Goal: Transaction & Acquisition: Book appointment/travel/reservation

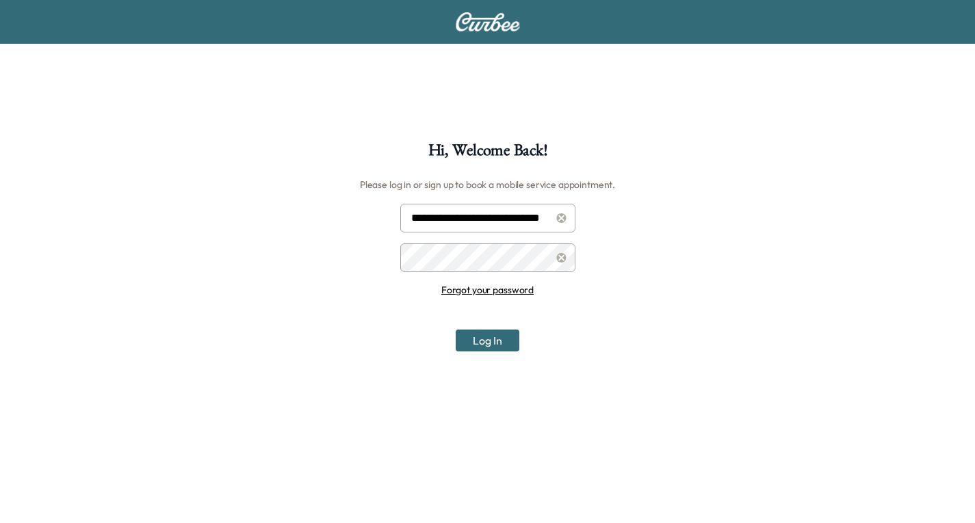
click at [477, 221] on input "**********" at bounding box center [487, 218] width 175 height 29
type input "**********"
click at [492, 341] on button "Log In" at bounding box center [488, 341] width 64 height 22
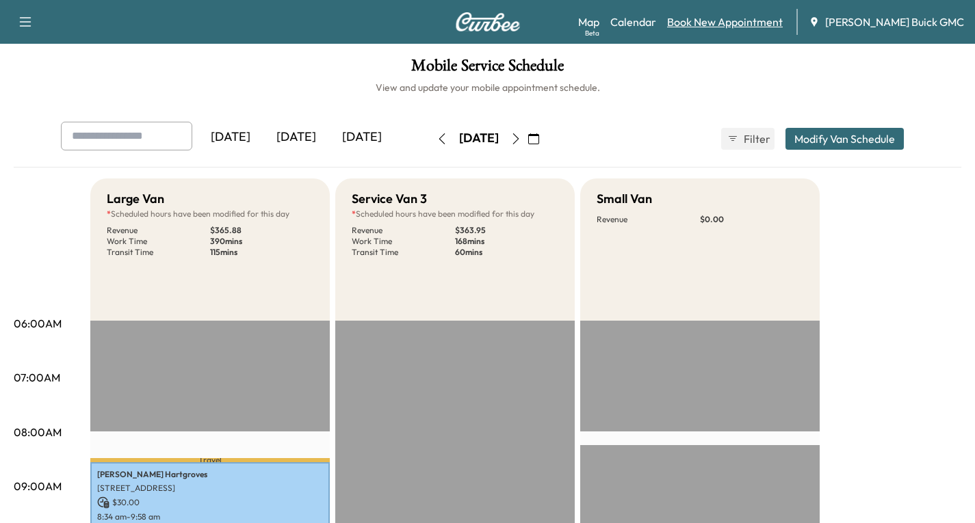
click at [715, 18] on link "Book New Appointment" at bounding box center [725, 22] width 116 height 16
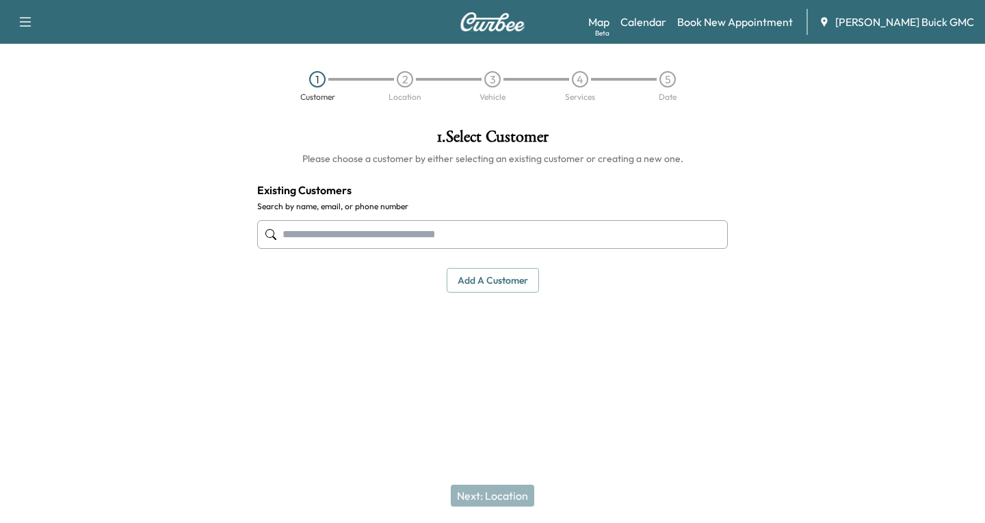
click at [295, 235] on input "text" at bounding box center [492, 234] width 471 height 29
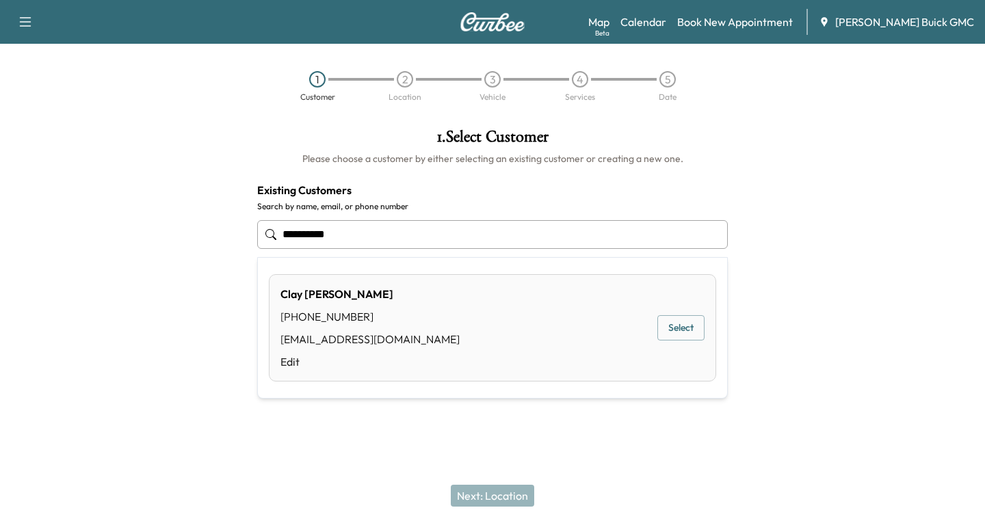
click at [666, 324] on button "Select" at bounding box center [680, 327] width 47 height 25
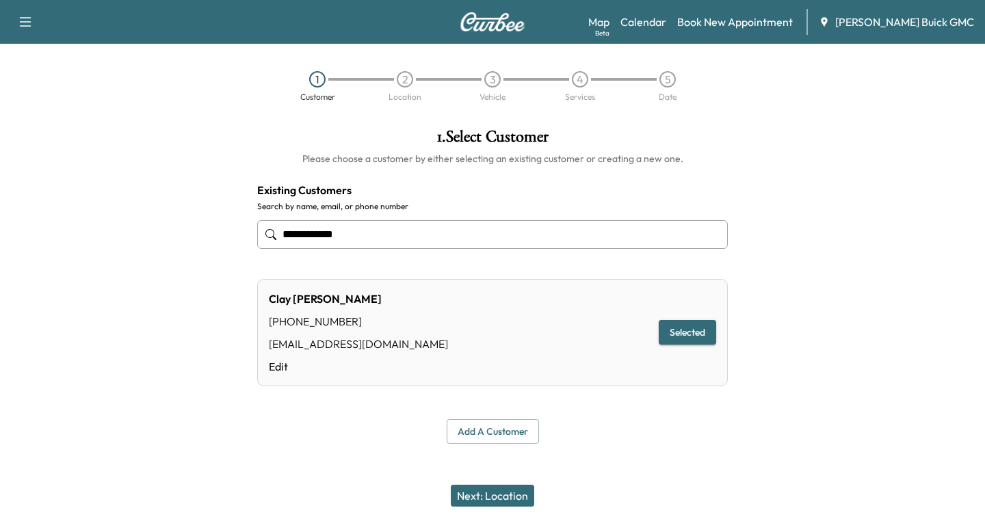
type input "**********"
click at [499, 500] on button "Next: Location" at bounding box center [492, 496] width 83 height 22
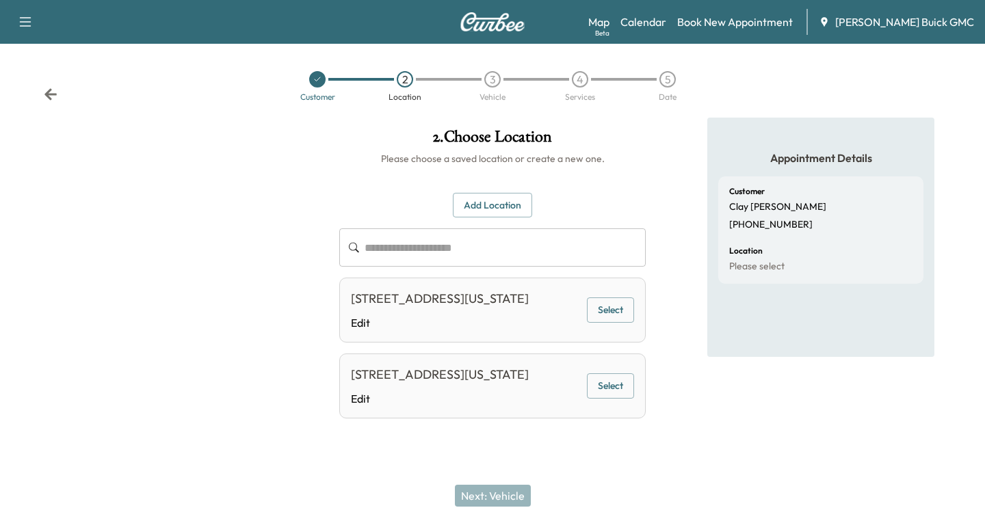
click at [616, 304] on button "Select" at bounding box center [610, 310] width 47 height 25
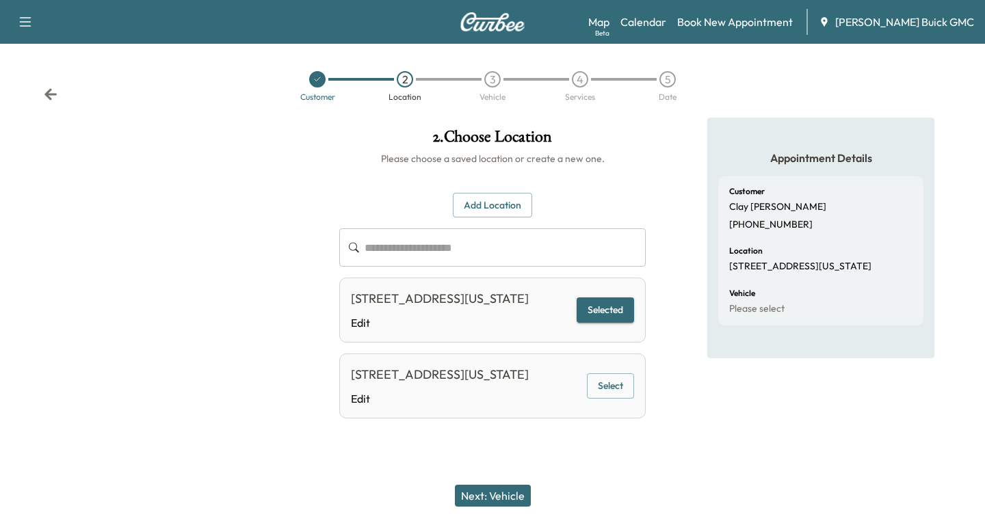
click at [497, 499] on button "Next: Vehicle" at bounding box center [493, 496] width 76 height 22
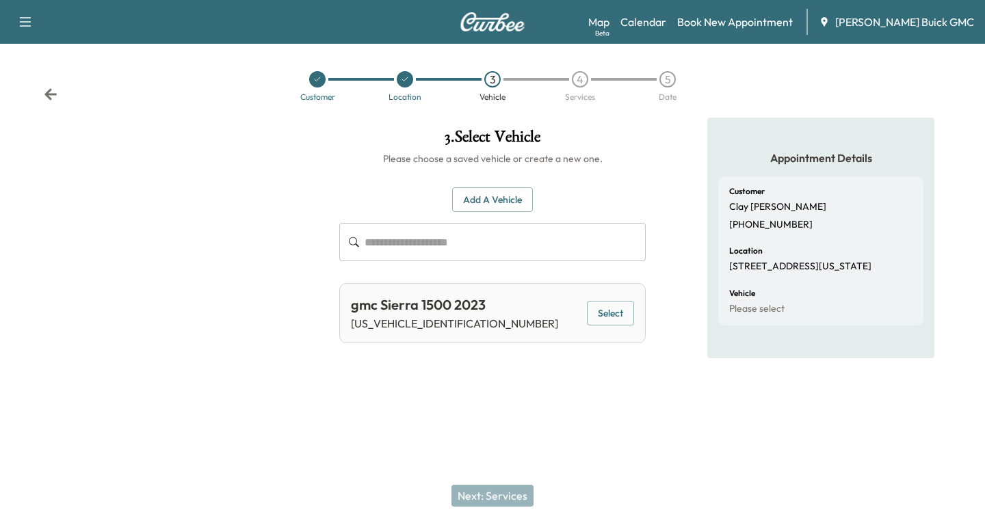
click at [617, 313] on button "Select" at bounding box center [610, 313] width 47 height 25
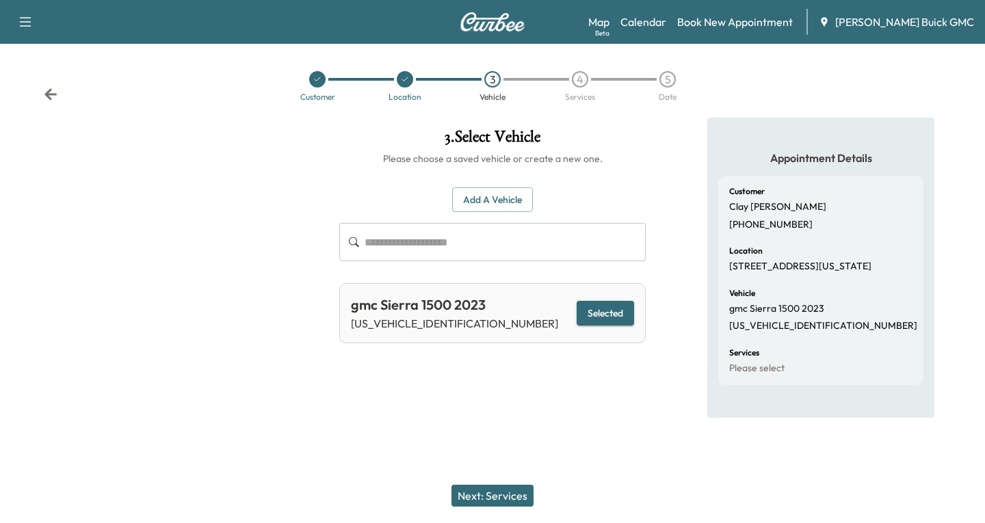
click at [475, 492] on button "Next: Services" at bounding box center [492, 496] width 82 height 22
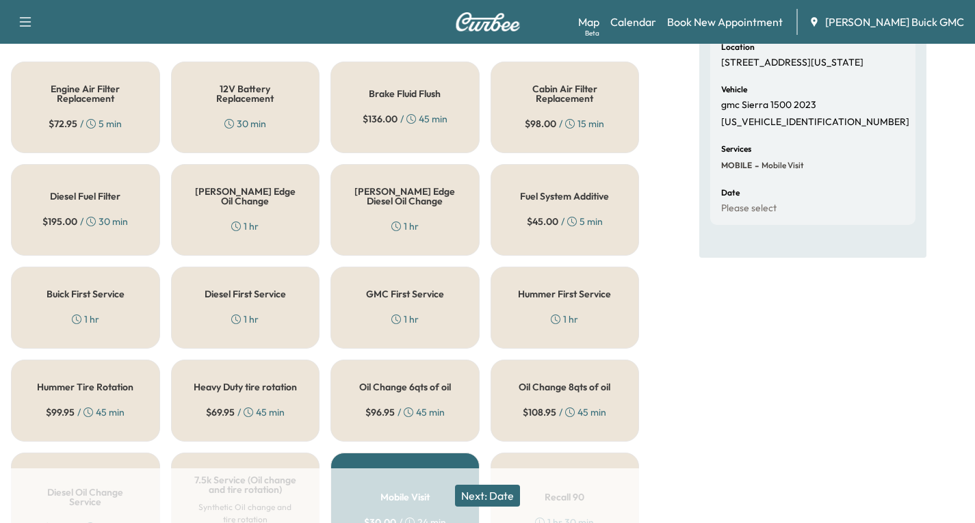
scroll to position [205, 0]
click at [246, 218] on div "1 hr" at bounding box center [244, 225] width 27 height 14
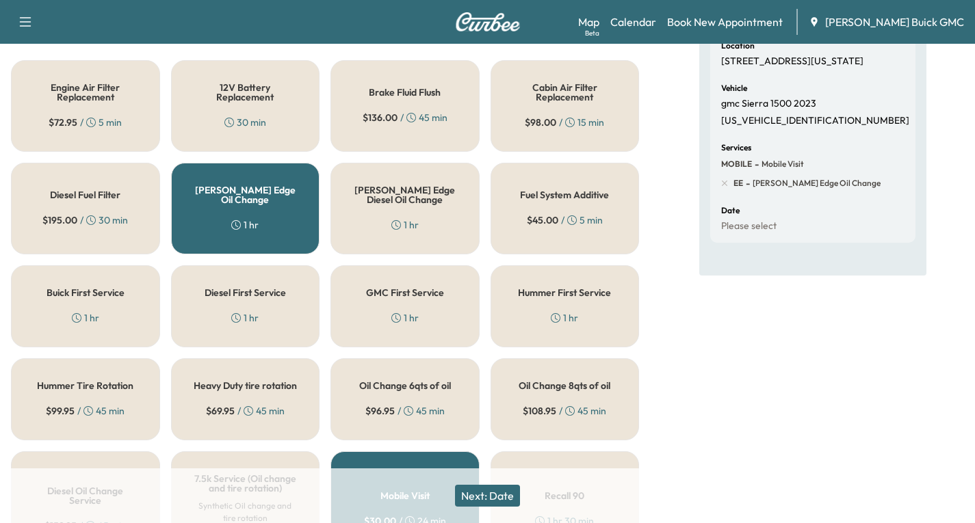
click at [482, 495] on button "Next: Date" at bounding box center [487, 496] width 65 height 22
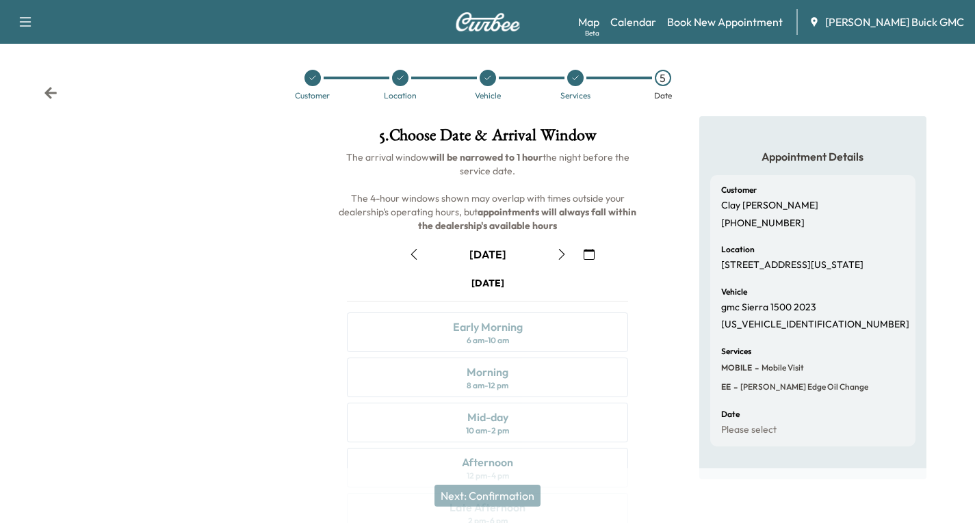
scroll to position [161, 0]
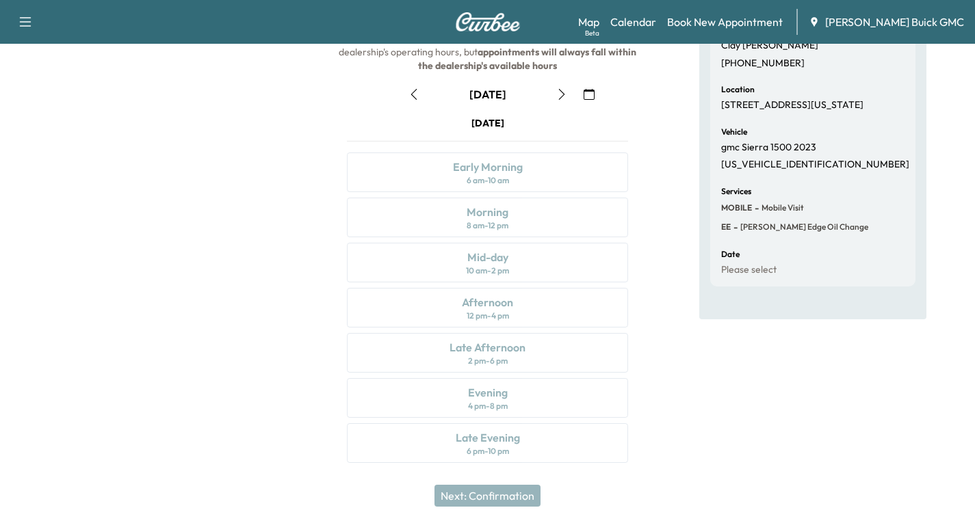
click at [591, 100] on button "button" at bounding box center [588, 94] width 23 height 22
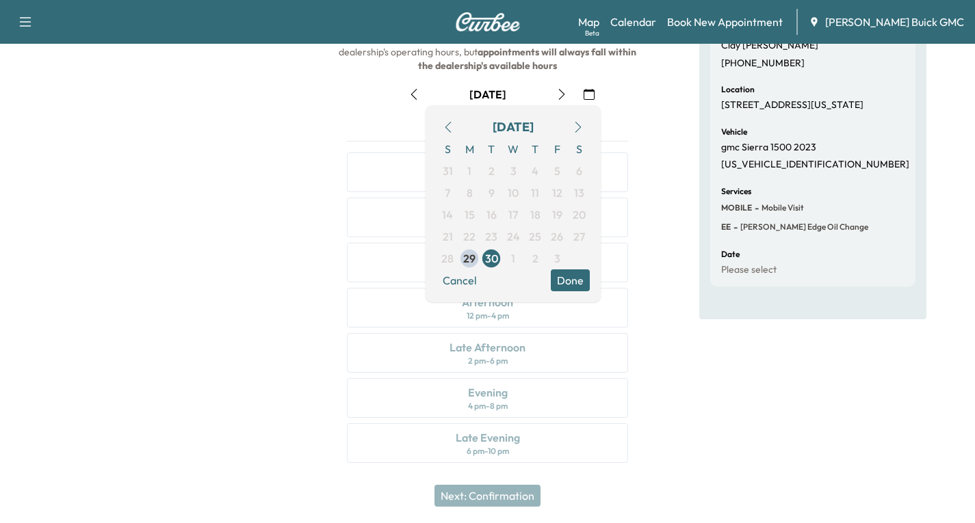
click at [589, 100] on button "button" at bounding box center [588, 94] width 23 height 22
click at [573, 133] on button "button" at bounding box center [577, 127] width 23 height 22
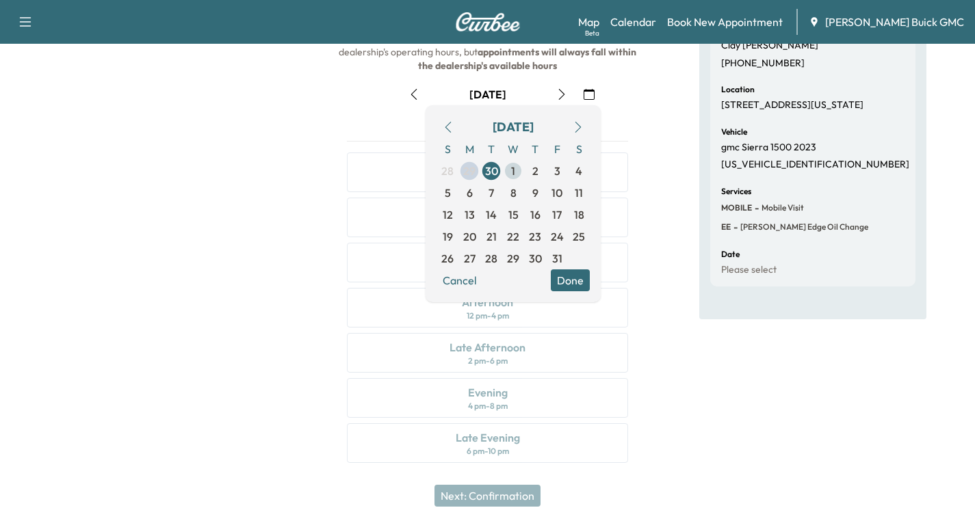
click at [509, 170] on span "1" at bounding box center [513, 171] width 22 height 22
click at [569, 274] on button "Done" at bounding box center [570, 280] width 39 height 22
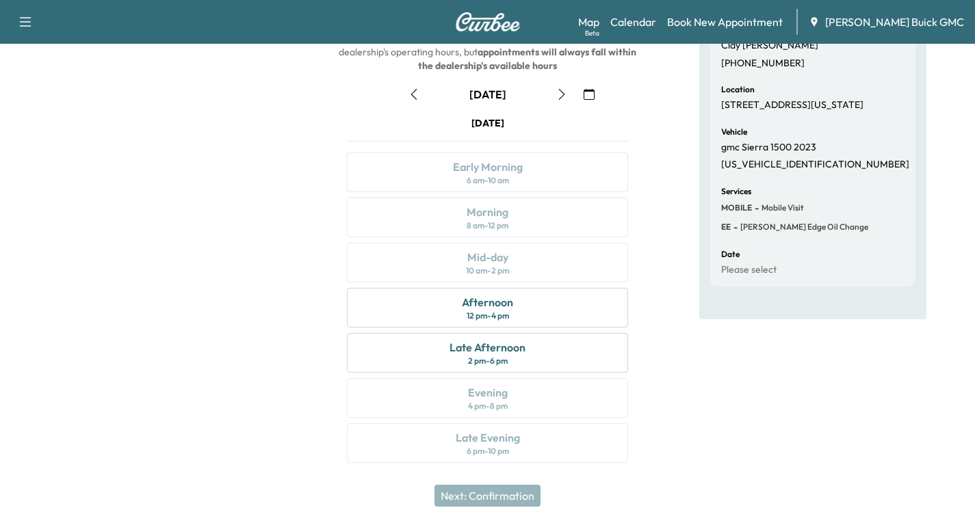
click at [559, 98] on icon "button" at bounding box center [561, 94] width 11 height 11
click at [415, 91] on icon "button" at bounding box center [413, 94] width 6 height 11
click at [414, 94] on icon "button" at bounding box center [413, 94] width 11 height 11
click at [558, 96] on icon "button" at bounding box center [561, 94] width 11 height 11
click at [518, 301] on div "Afternoon 12 pm - 4 pm" at bounding box center [487, 308] width 281 height 40
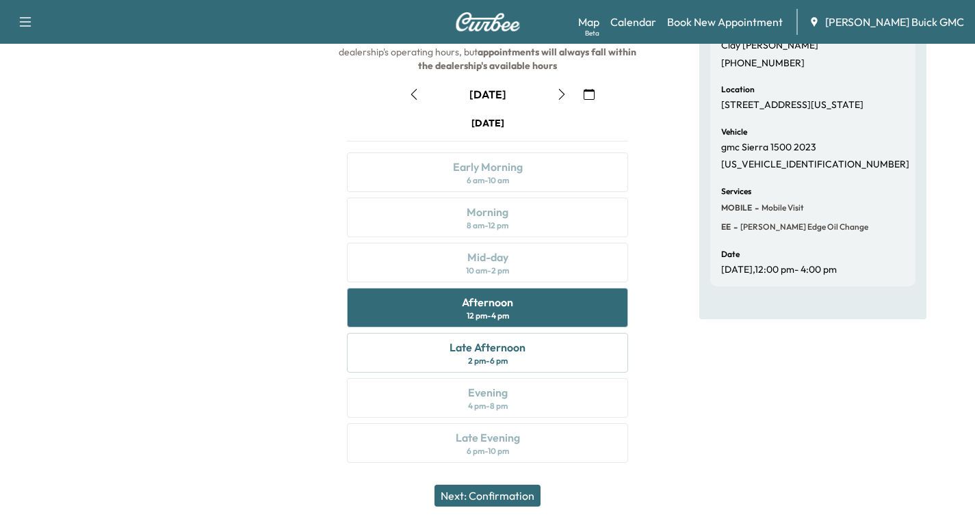
click at [525, 494] on button "Next: Confirmation" at bounding box center [487, 496] width 106 height 22
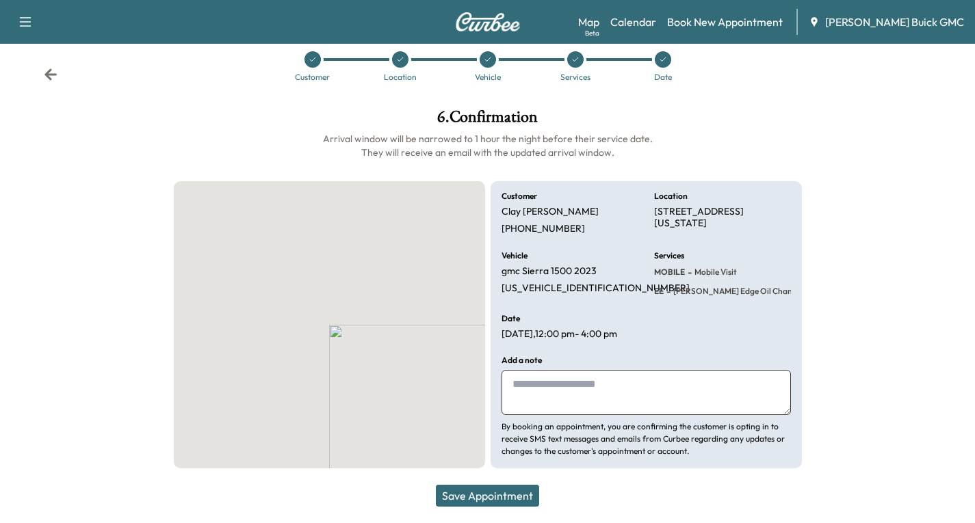
scroll to position [20, 0]
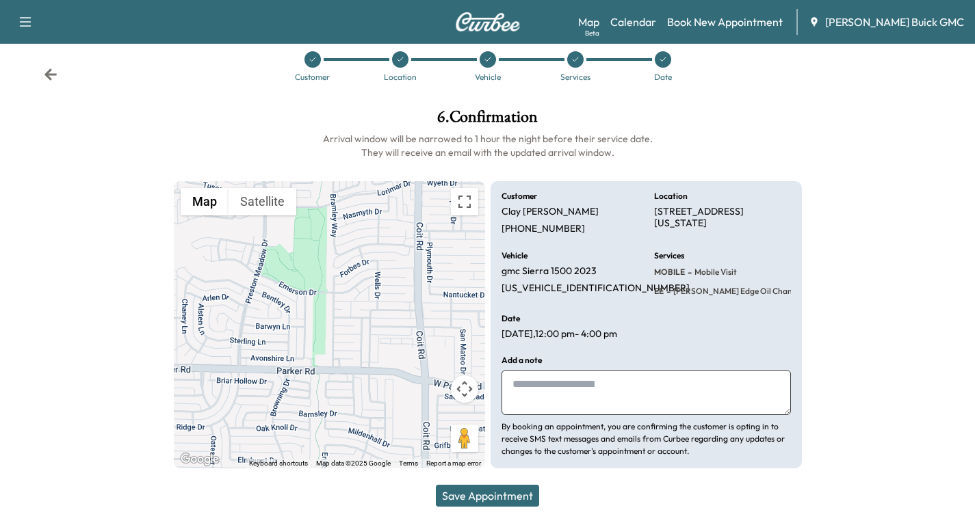
click at [504, 492] on button "Save Appointment" at bounding box center [487, 496] width 103 height 22
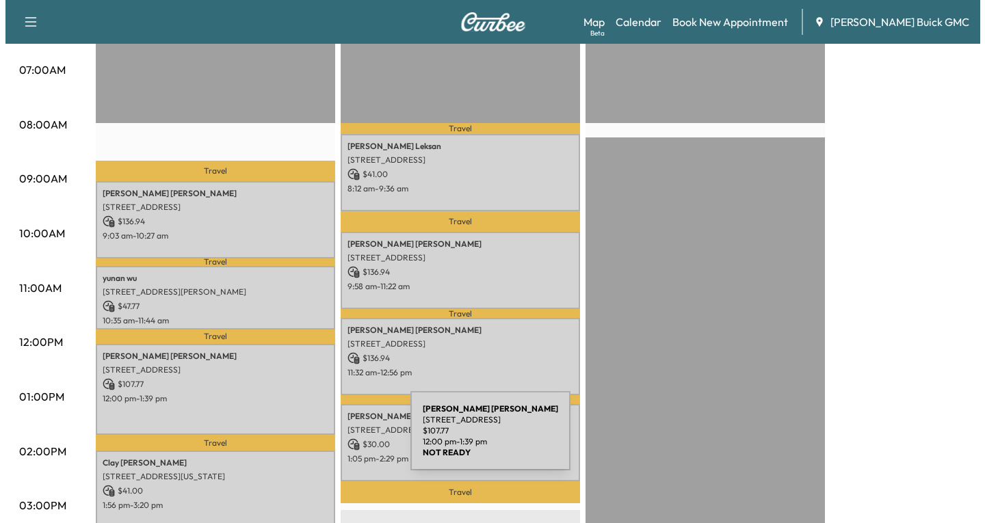
scroll to position [342, 0]
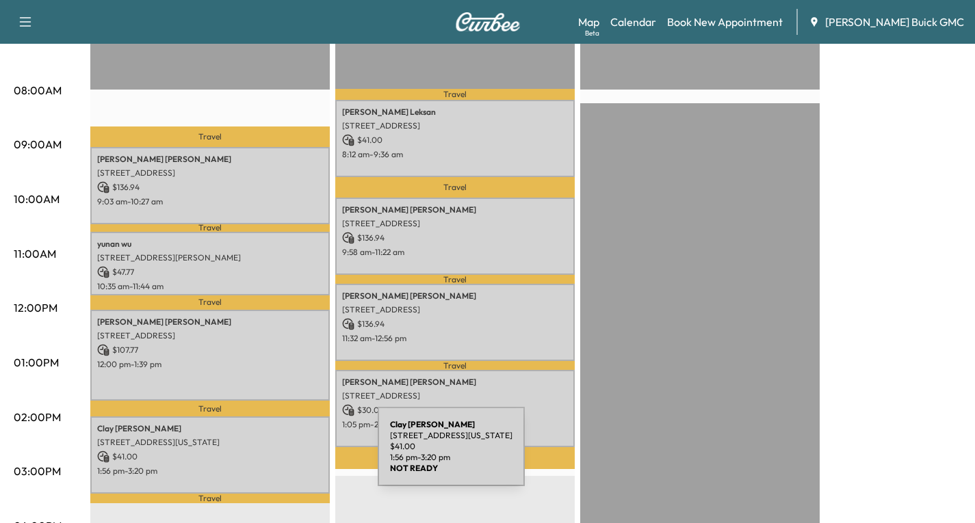
click at [275, 455] on p "$ 41.00" at bounding box center [210, 457] width 226 height 12
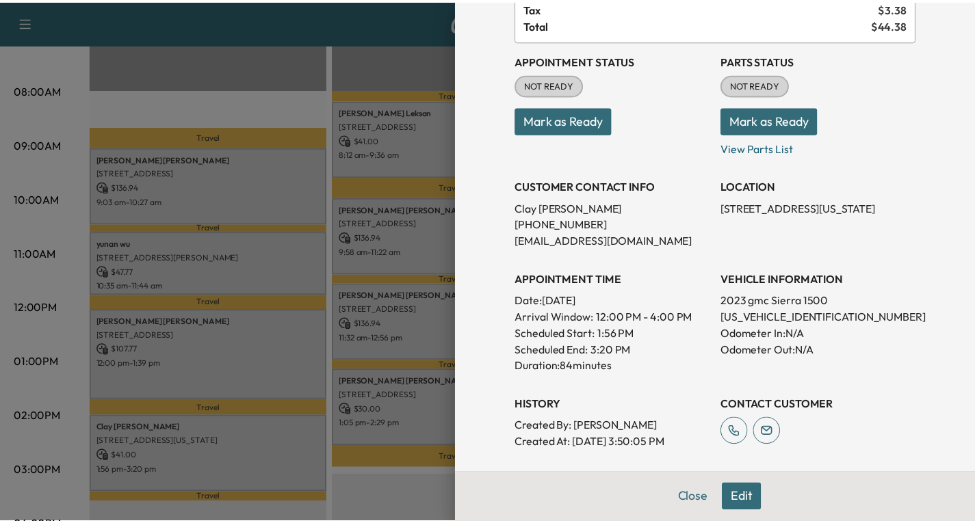
scroll to position [205, 0]
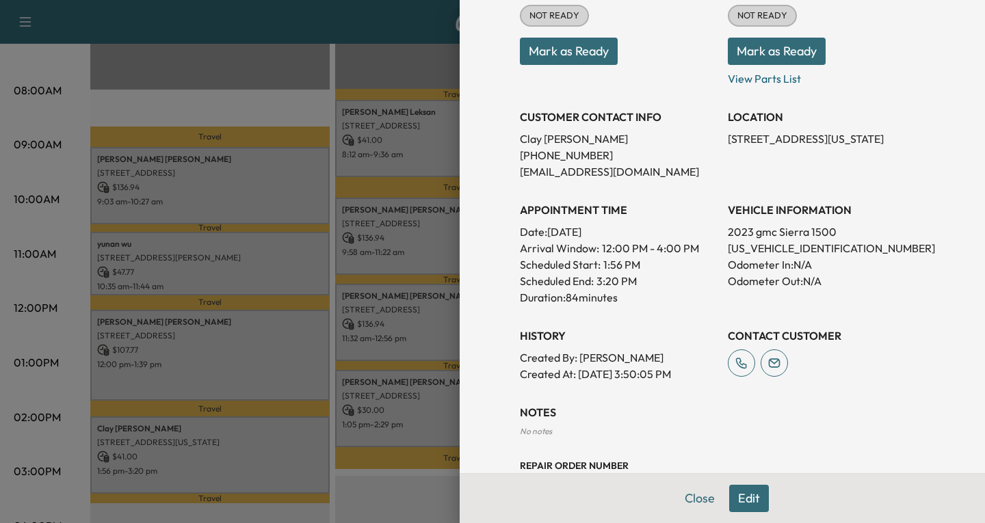
click at [298, 453] on div at bounding box center [492, 261] width 985 height 523
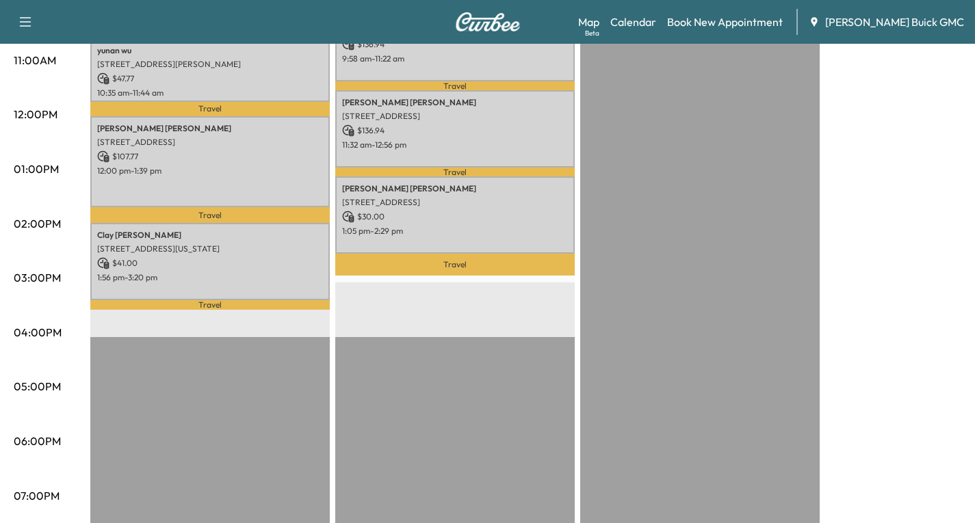
scroll to position [547, 0]
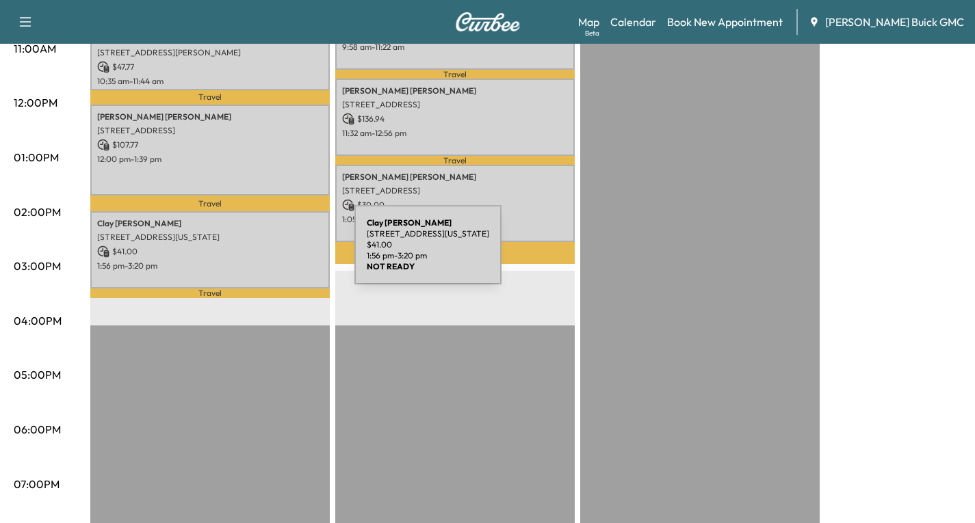
click at [252, 253] on div "[PERSON_NAME] [STREET_ADDRESS][US_STATE] $ 41.00 1:56 pm - 3:20 pm" at bounding box center [209, 249] width 239 height 77
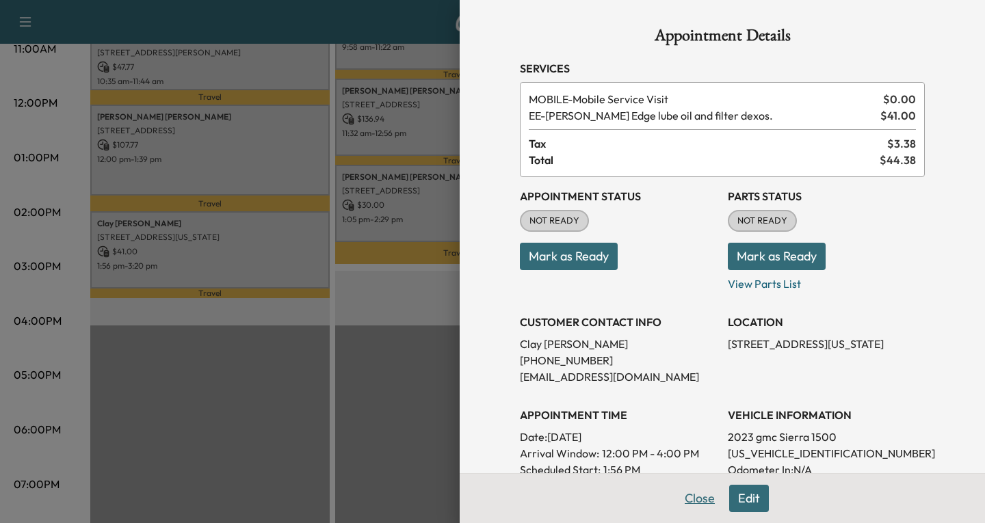
click at [689, 499] on button "Close" at bounding box center [700, 498] width 48 height 27
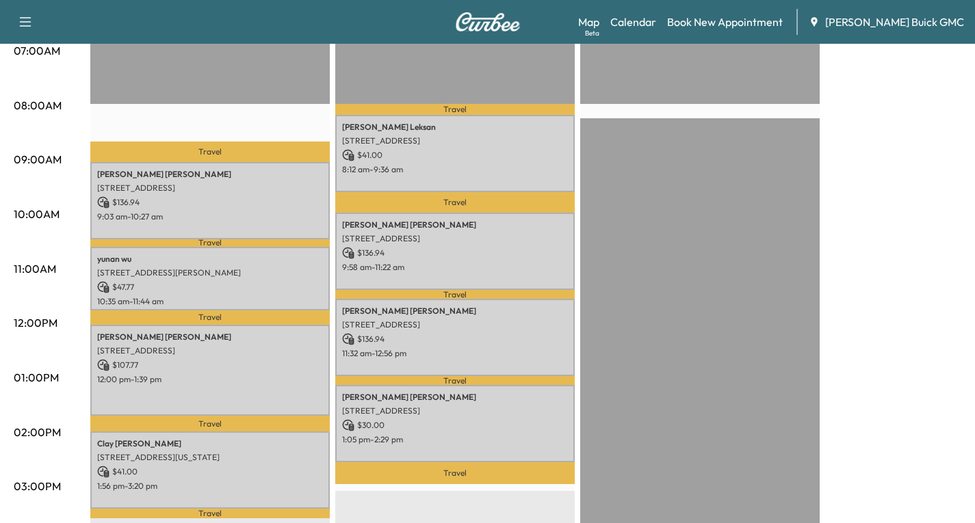
scroll to position [274, 0]
